Goal: Task Accomplishment & Management: Complete application form

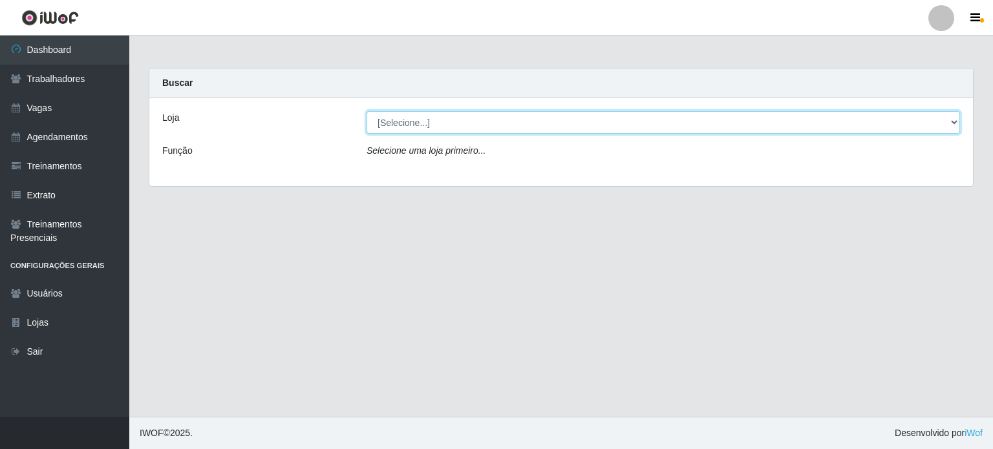
click at [400, 120] on select "[Selecione...] Corte Fácil - Unidade Planalto" at bounding box center [664, 122] width 594 height 23
select select "202"
click at [367, 111] on select "[Selecione...] Corte Fácil - Unidade Planalto" at bounding box center [664, 122] width 594 height 23
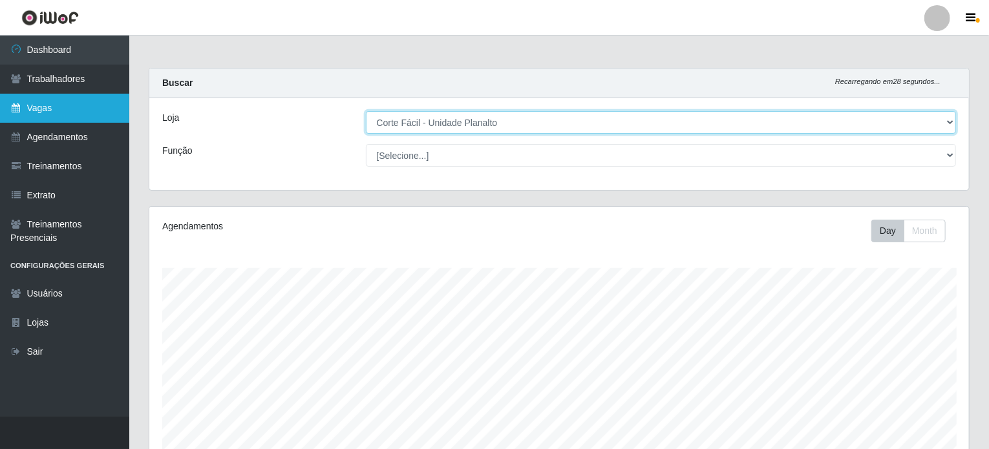
scroll to position [268, 820]
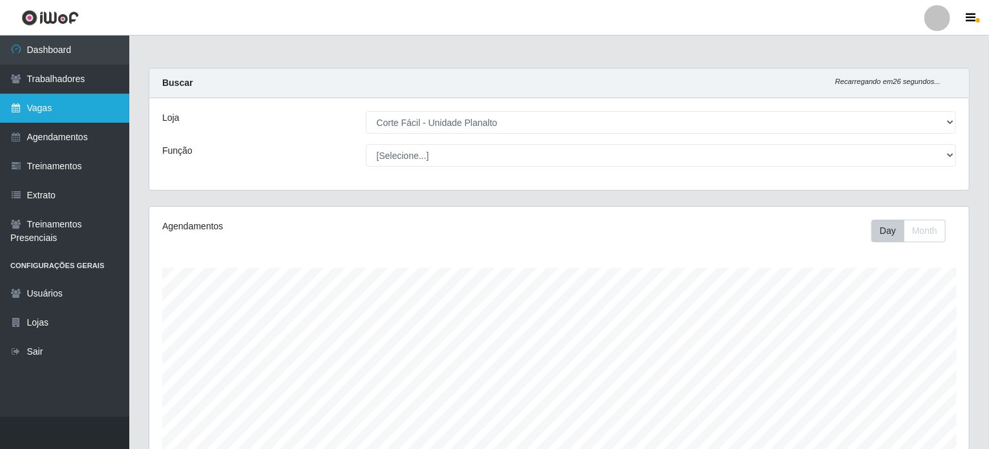
click at [46, 106] on link "Vagas" at bounding box center [64, 108] width 129 height 29
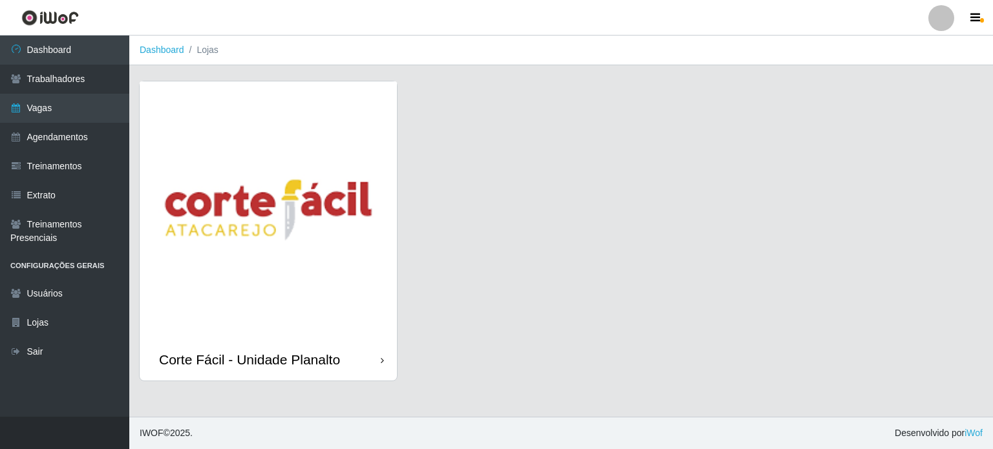
click at [294, 293] on img at bounding box center [268, 209] width 257 height 257
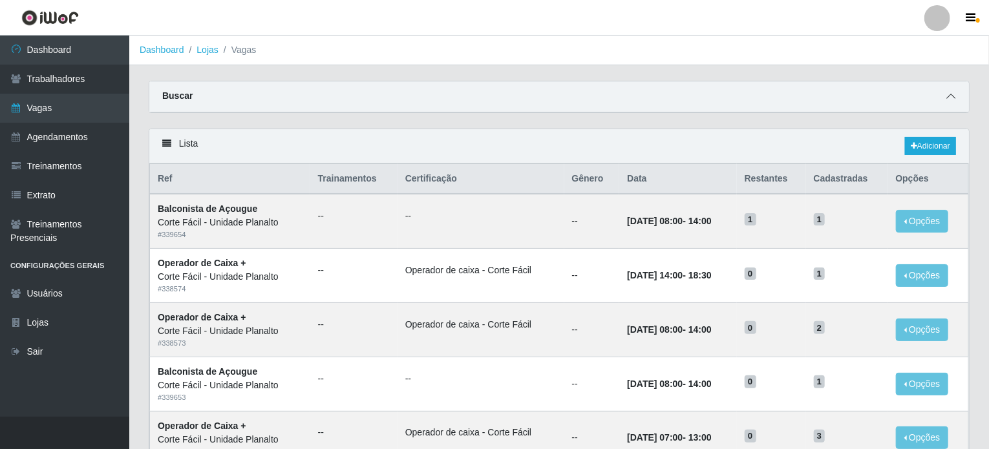
click at [949, 96] on icon at bounding box center [951, 96] width 9 height 9
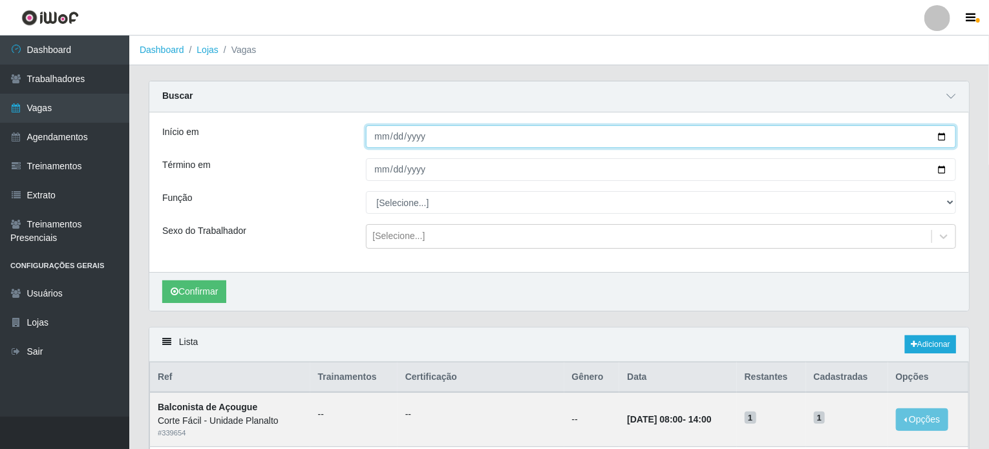
click at [941, 139] on input "Início em" at bounding box center [661, 136] width 591 height 23
type input "2025-09-27"
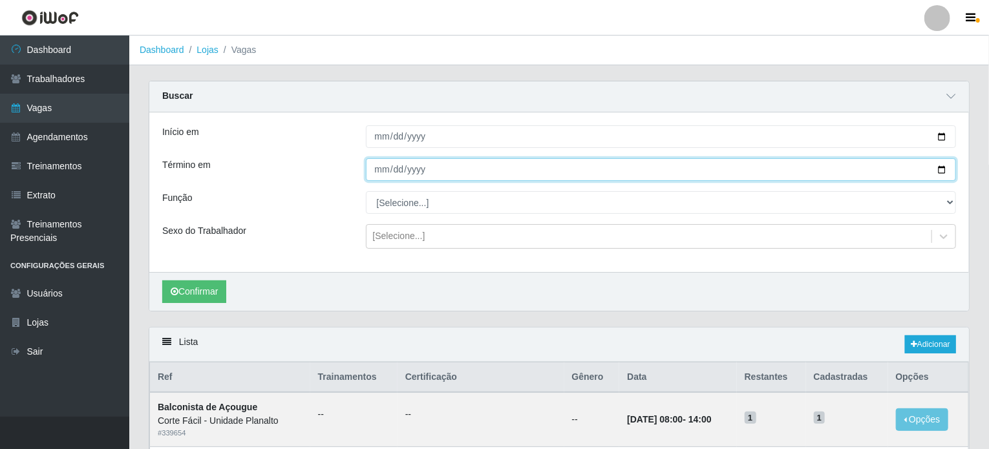
click at [940, 171] on input "Término em" at bounding box center [661, 169] width 591 height 23
type input "2025-09-27"
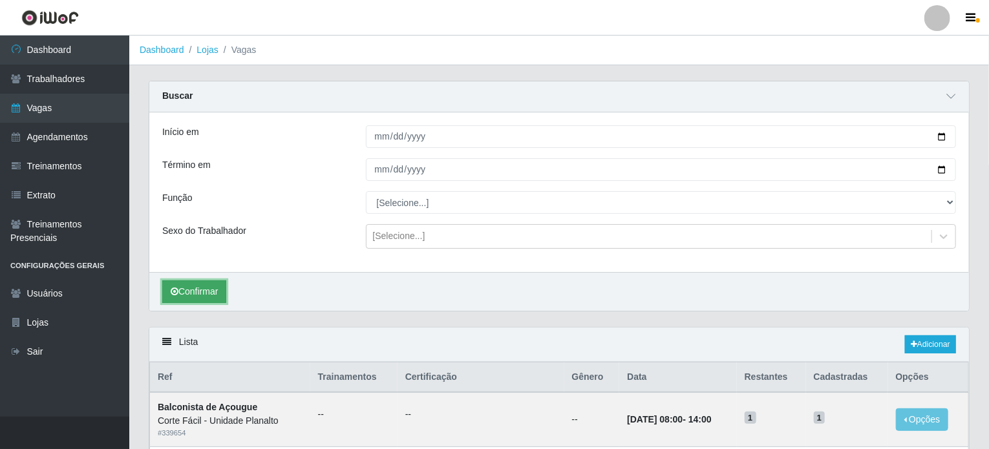
click at [200, 289] on button "Confirmar" at bounding box center [194, 292] width 64 height 23
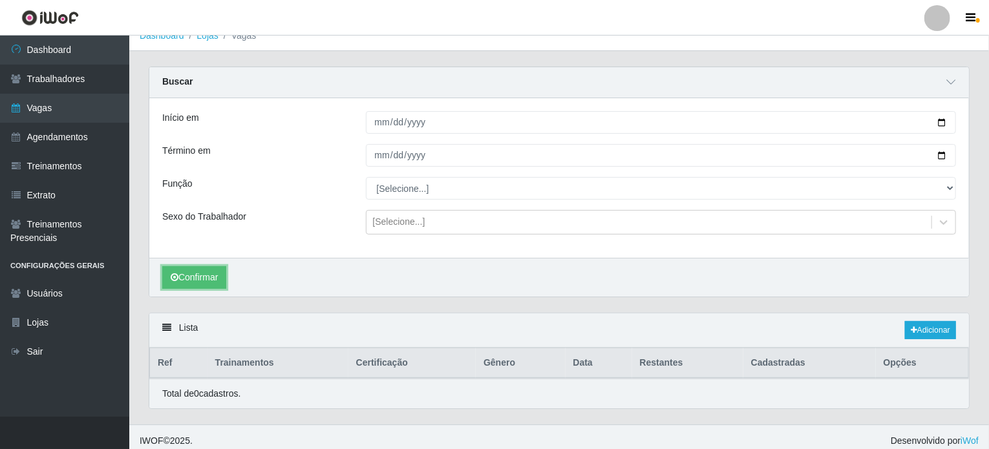
scroll to position [21, 0]
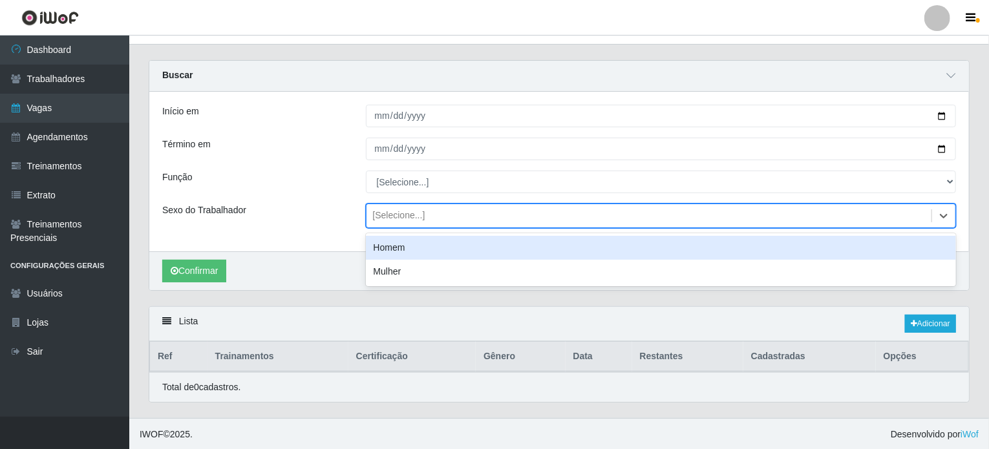
click at [444, 219] on div "[Selecione...]" at bounding box center [650, 216] width 566 height 21
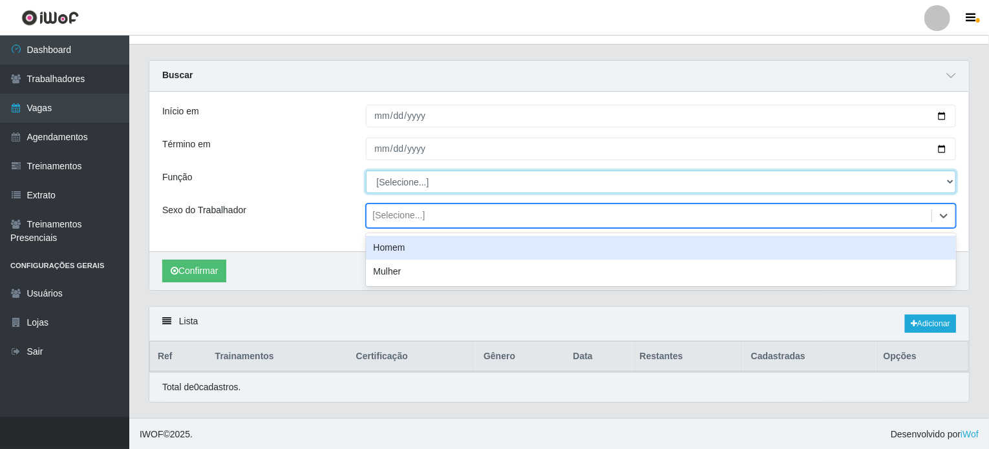
click at [417, 186] on select "[Selecione...] ASG ASG + ASG ++ Auxiliar de Estacionamento Auxiliar de Estacion…" at bounding box center [661, 182] width 591 height 23
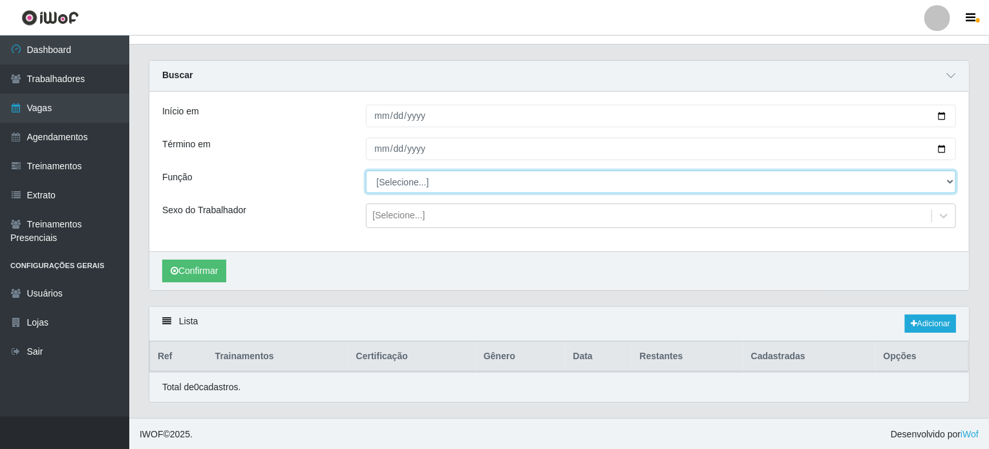
select select "22"
click at [366, 171] on select "[Selecione...] ASG ASG + ASG ++ Auxiliar de Estacionamento Auxiliar de Estacion…" at bounding box center [661, 182] width 591 height 23
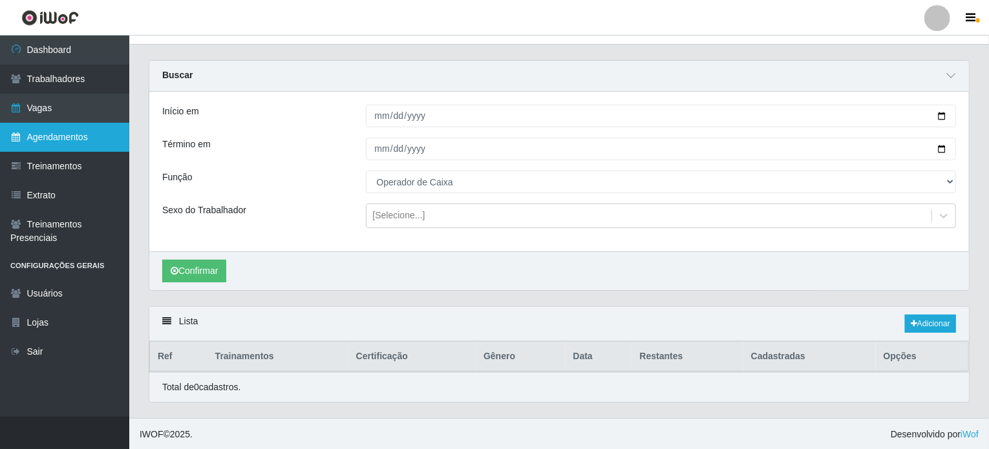
click at [80, 134] on link "Agendamentos" at bounding box center [64, 137] width 129 height 29
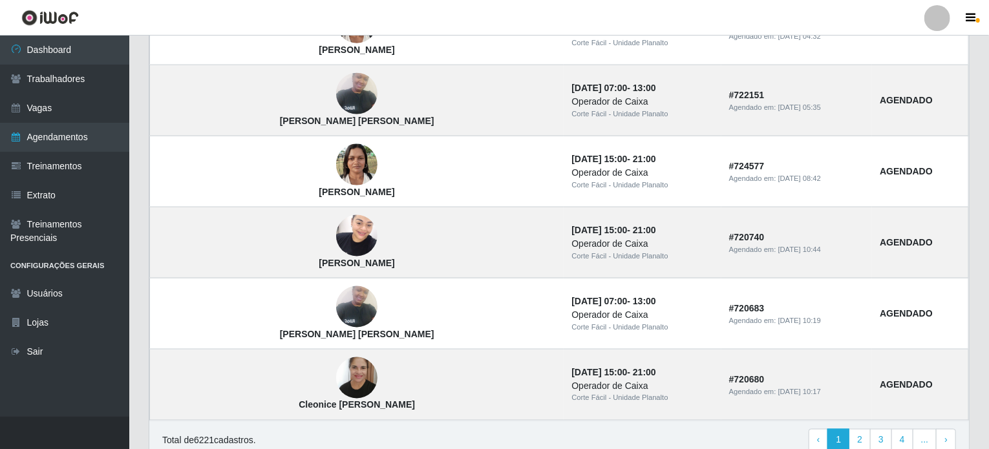
scroll to position [896, 0]
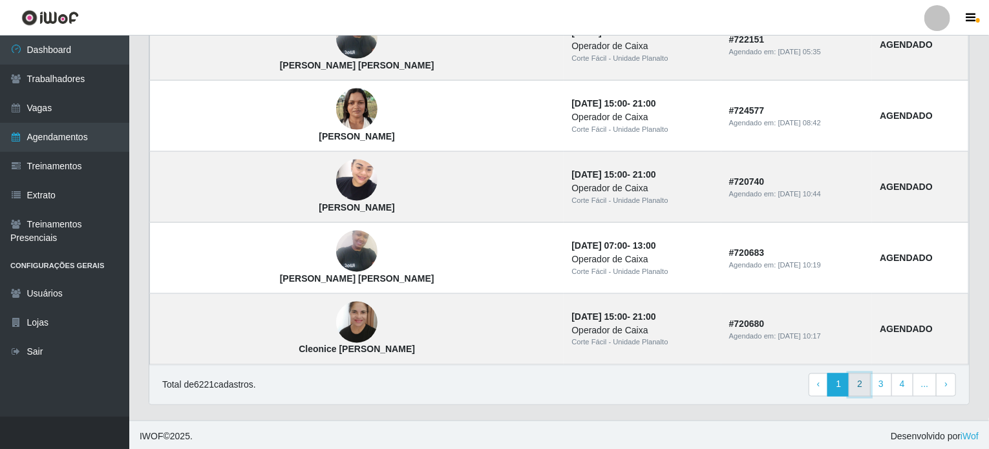
click at [861, 378] on link "2" at bounding box center [860, 385] width 22 height 23
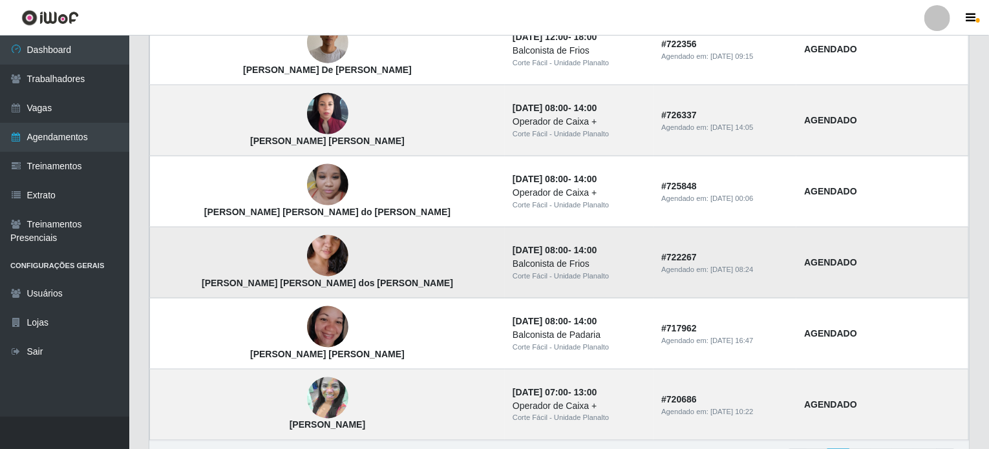
scroll to position [896, 0]
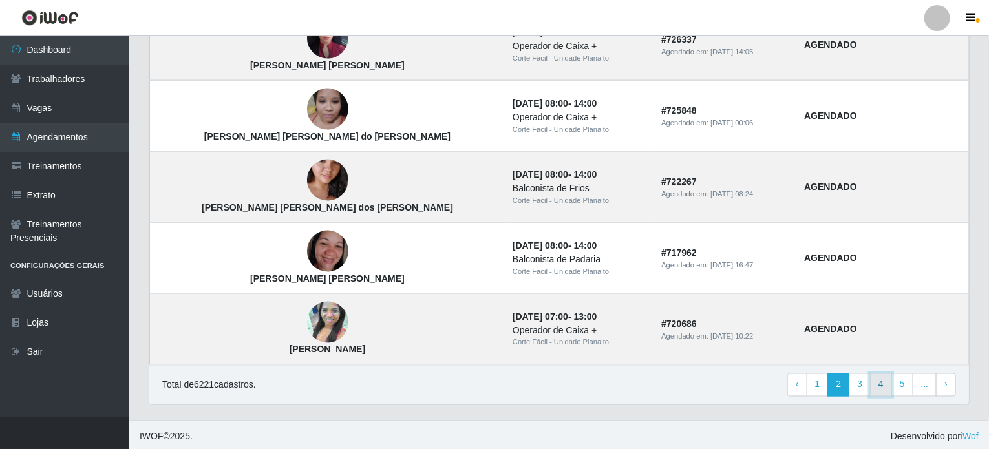
click at [879, 383] on link "4" at bounding box center [881, 385] width 22 height 23
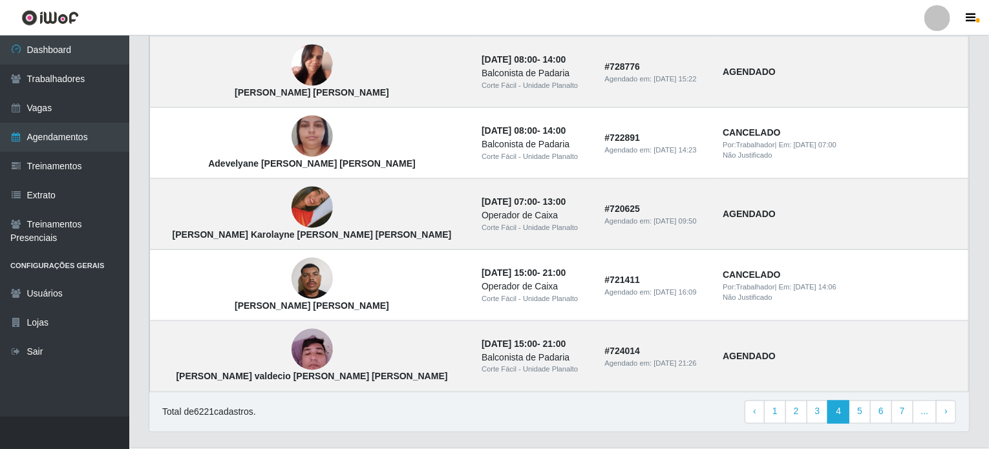
scroll to position [896, 0]
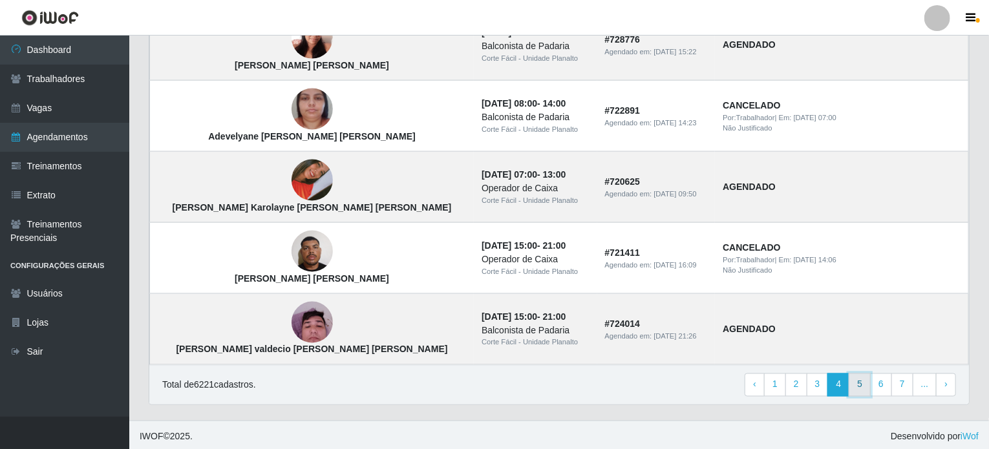
click at [858, 385] on link "5" at bounding box center [860, 385] width 22 height 23
click at [777, 383] on link "1" at bounding box center [775, 385] width 22 height 23
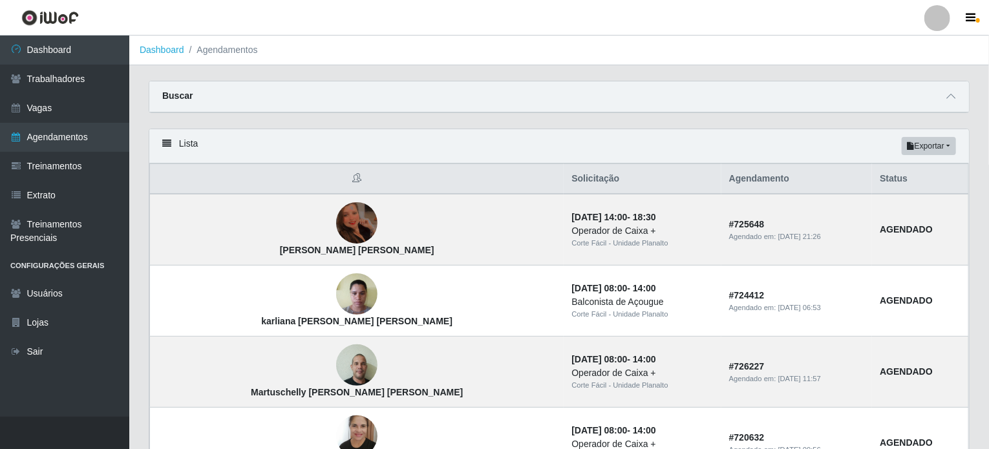
click at [564, 23] on header "Perfil Alterar Senha Sair" at bounding box center [494, 18] width 989 height 36
